Goal: Task Accomplishment & Management: Complete application form

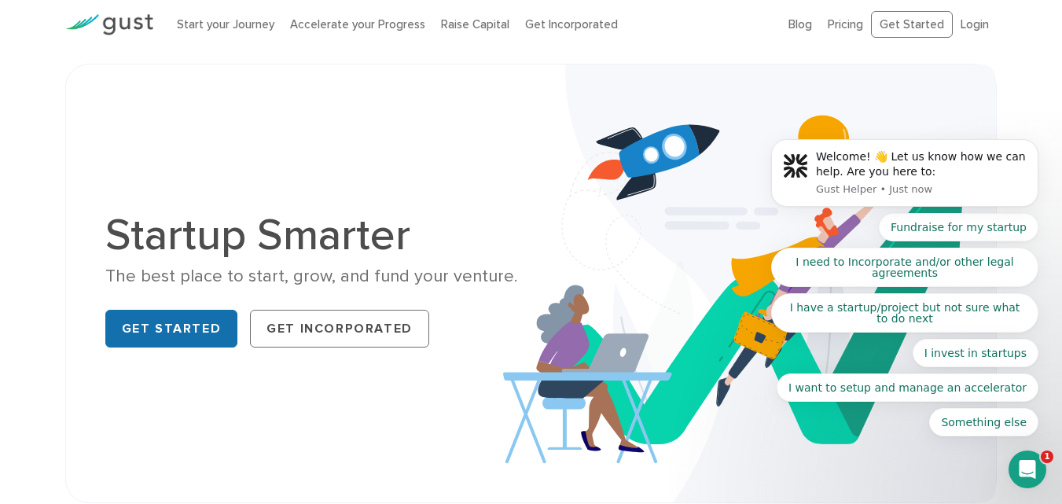
click at [180, 321] on link "Get Started" at bounding box center [171, 329] width 133 height 38
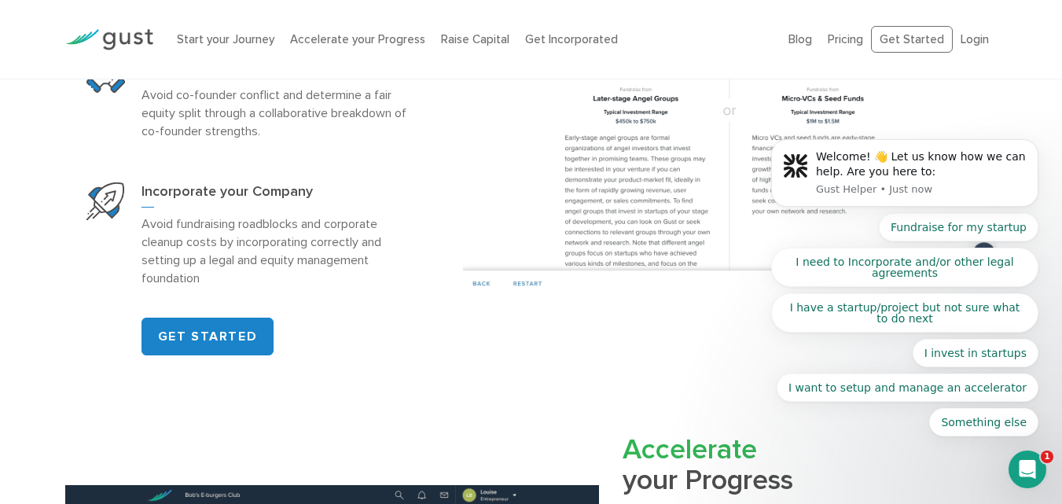
scroll to position [1017, 0]
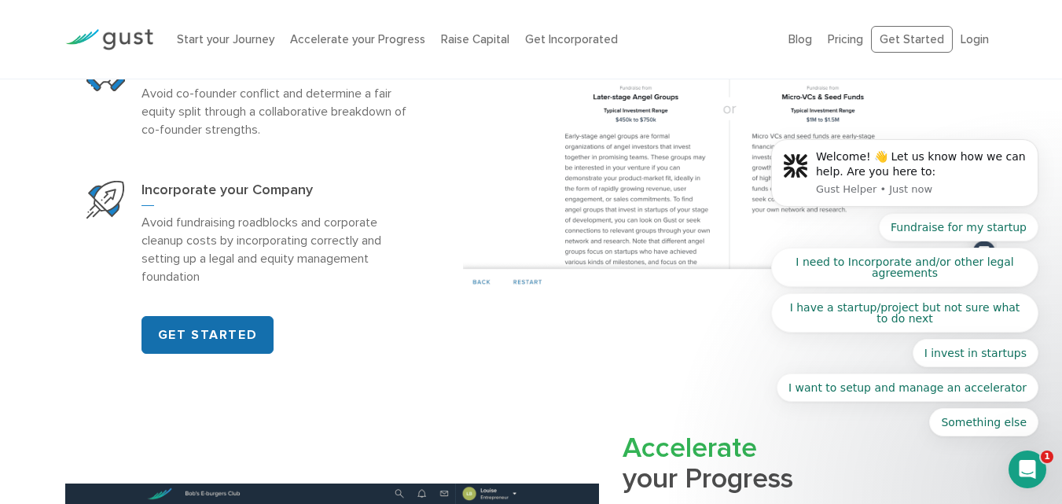
click at [208, 319] on link "GET STARTED" at bounding box center [208, 335] width 133 height 38
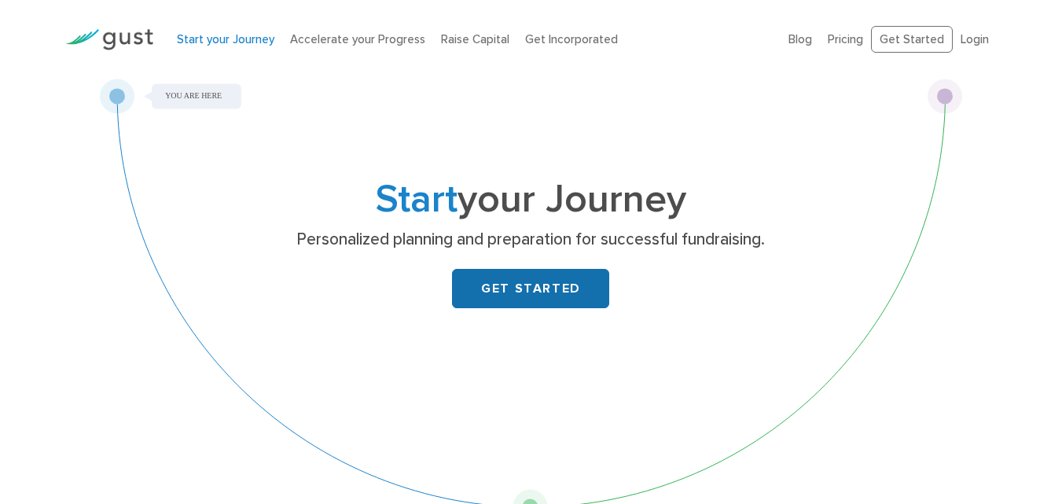
click at [585, 279] on link "GET STARTED" at bounding box center [530, 288] width 157 height 39
